Goal: Complete application form

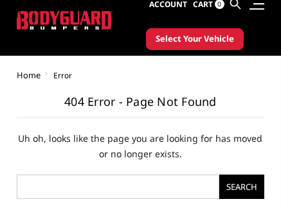
scroll to position [33, 0]
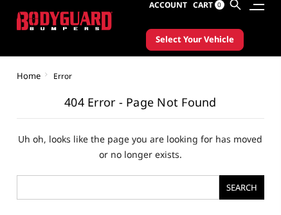
click at [209, 47] on button "Select Your Vehicle" at bounding box center [195, 40] width 98 height 22
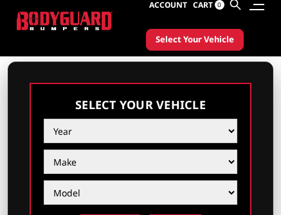
click at [260, 21] on ul "Account Sign in Register Cart 0 Search Search" at bounding box center [206, 5] width 115 height 38
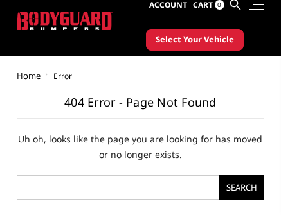
click at [265, 50] on div "Account Sign in Register Cart 0 Search Search Categories Bronco [DATE]-[DATE] B…" at bounding box center [195, 21] width 152 height 70
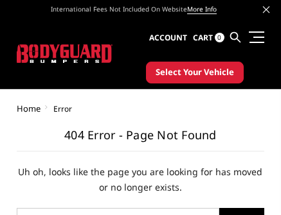
scroll to position [1, 0]
click at [263, 8] on icon at bounding box center [266, 9] width 6 height 6
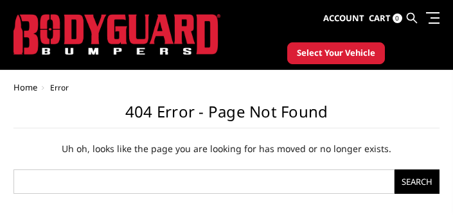
click at [280, 55] on span "Select Your Vehicle" at bounding box center [336, 53] width 78 height 13
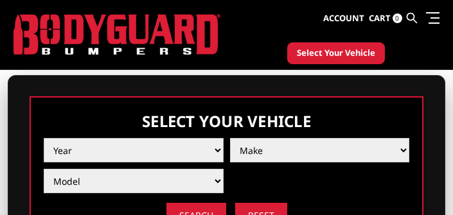
click at [123, 148] on select "Year [DATE] 2024 2023 2022 2021 2020 2019 2018 2017 2016 2015 2014 2013 2012 20…" at bounding box center [134, 150] width 180 height 24
select select "yr_1992"
click at [44, 138] on select "Year [DATE] 2024 2023 2022 2021 2020 2019 2018 2017 2016 2015 2014 2013 2012 20…" at bounding box center [134, 150] width 180 height 24
click at [280, 149] on select "Make Ford" at bounding box center [320, 150] width 180 height 24
